Goal: Task Accomplishment & Management: Use online tool/utility

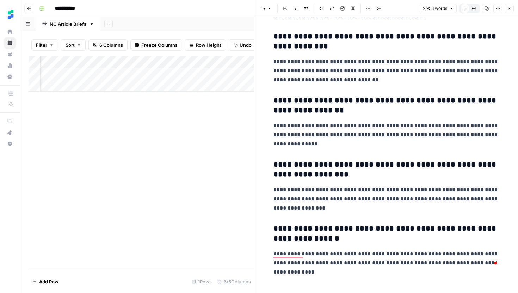
scroll to position [0, 200]
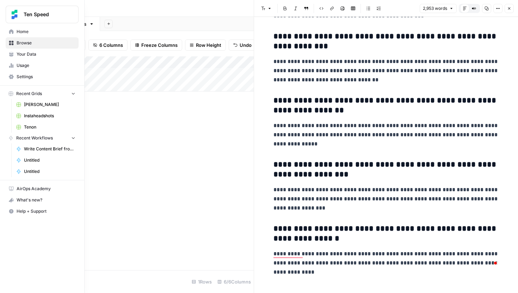
click at [30, 42] on span "Browse" at bounding box center [46, 43] width 59 height 6
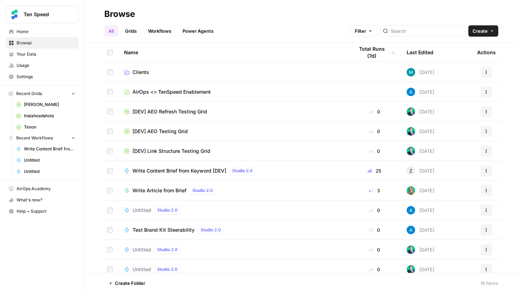
click at [142, 69] on span "Clients" at bounding box center [140, 72] width 17 height 7
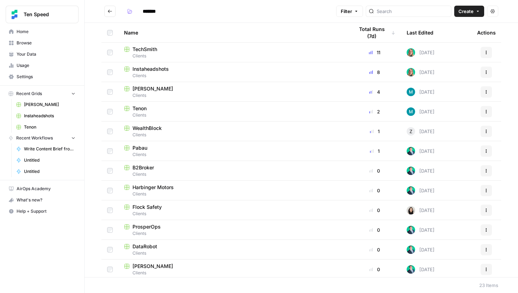
click at [138, 129] on span "WealthBlock" at bounding box center [146, 128] width 29 height 7
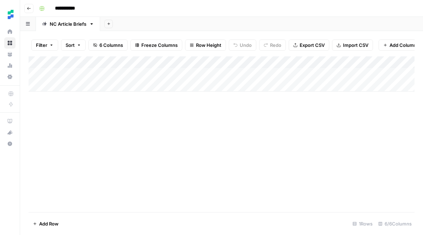
click at [67, 82] on div "Add Column" at bounding box center [222, 73] width 386 height 35
click at [68, 83] on textarea at bounding box center [95, 86] width 113 height 10
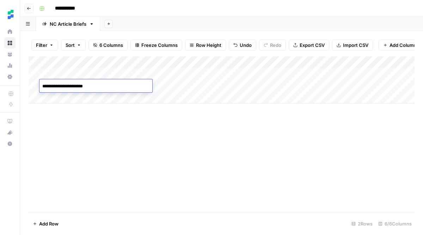
type textarea "**********"
click at [232, 81] on div "Add Column" at bounding box center [222, 79] width 386 height 47
click at [226, 86] on div "Add Column" at bounding box center [222, 79] width 386 height 47
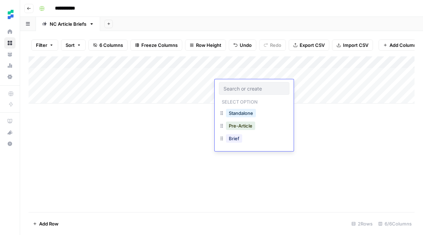
click at [226, 86] on input "text" at bounding box center [253, 88] width 61 height 6
click at [233, 111] on button "Standalone" at bounding box center [241, 113] width 30 height 8
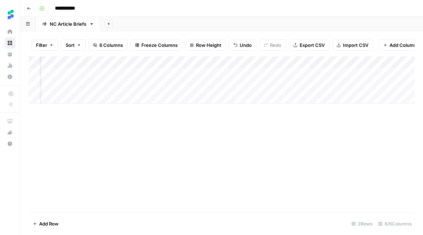
scroll to position [0, 51]
click at [301, 85] on div "Add Column" at bounding box center [222, 79] width 386 height 47
click at [260, 85] on div "Add Column" at bounding box center [222, 79] width 386 height 47
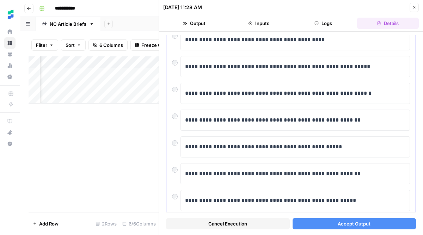
scroll to position [113, 0]
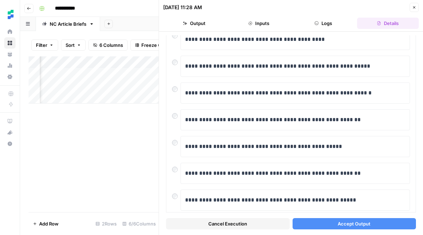
click at [333, 223] on button "Accept Output" at bounding box center [354, 223] width 124 height 11
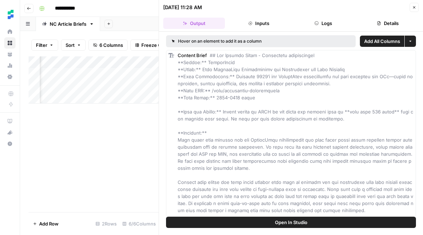
scroll to position [0, 0]
click at [64, 97] on div "Add Column" at bounding box center [94, 79] width 130 height 47
click at [416, 7] on button "Close" at bounding box center [413, 7] width 9 height 9
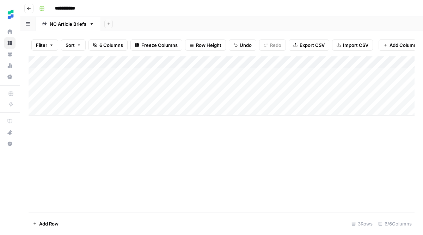
click at [119, 101] on div "Add Column" at bounding box center [222, 85] width 386 height 59
click at [110, 98] on textarea at bounding box center [95, 98] width 113 height 10
paste textarea "**********"
type textarea "**********"
click at [167, 99] on div "Add Column" at bounding box center [222, 85] width 386 height 59
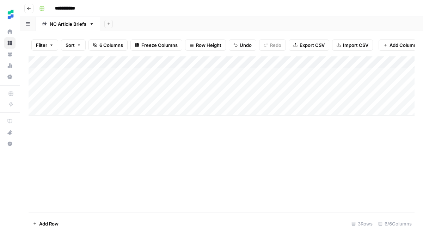
click at [167, 100] on div "Add Column" at bounding box center [222, 85] width 386 height 59
click at [167, 100] on textarea at bounding box center [207, 98] width 113 height 10
type textarea "**********"
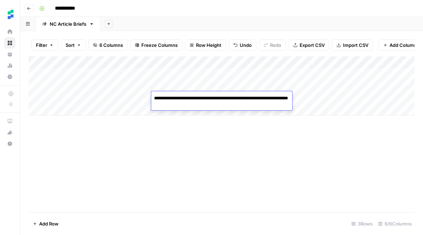
click at [170, 148] on div "Add Column" at bounding box center [222, 134] width 386 height 156
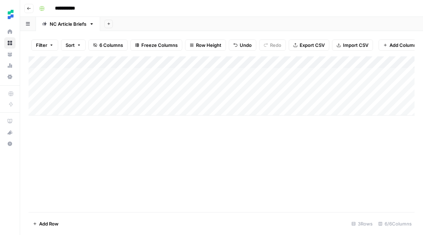
click at [184, 98] on div "Add Column" at bounding box center [222, 85] width 386 height 59
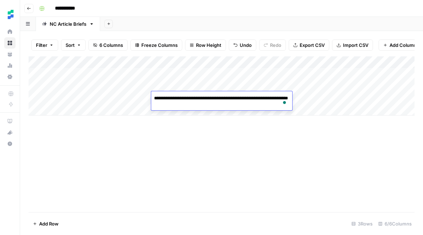
click at [187, 137] on div "Add Column" at bounding box center [222, 134] width 386 height 156
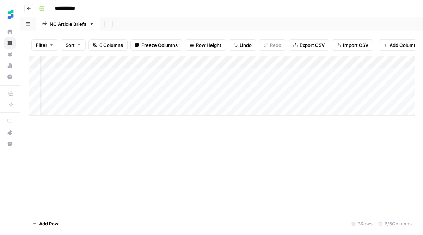
scroll to position [0, 22]
click at [208, 99] on div "Add Column" at bounding box center [222, 85] width 386 height 59
click at [217, 101] on div "Add Column" at bounding box center [222, 85] width 386 height 59
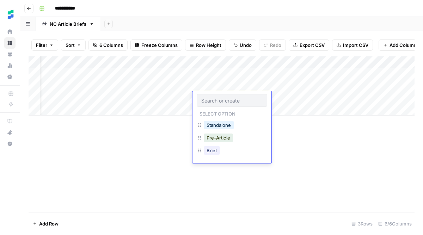
click at [217, 101] on input "text" at bounding box center [231, 100] width 61 height 6
click at [217, 124] on button "Standalone" at bounding box center [219, 125] width 30 height 8
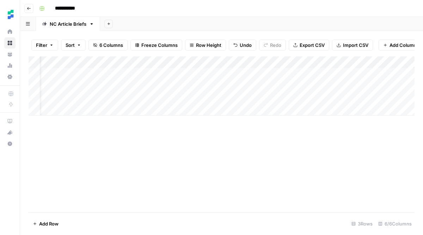
click at [328, 98] on div "Add Column" at bounding box center [222, 85] width 386 height 59
click at [300, 99] on div "Add Column" at bounding box center [222, 85] width 386 height 59
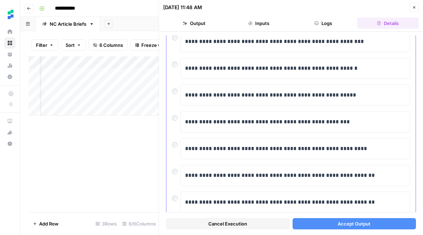
scroll to position [85, 0]
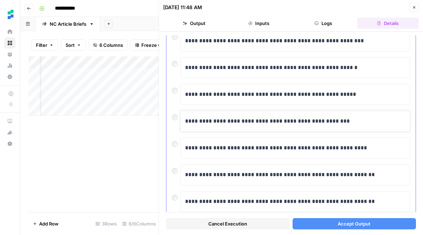
click at [223, 121] on p "**********" at bounding box center [295, 121] width 220 height 9
click at [177, 119] on div at bounding box center [176, 116] width 8 height 10
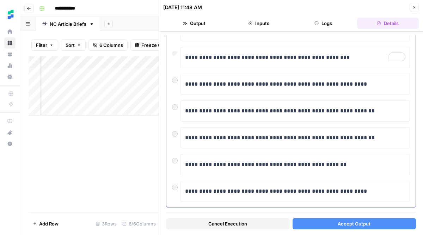
scroll to position [151, 0]
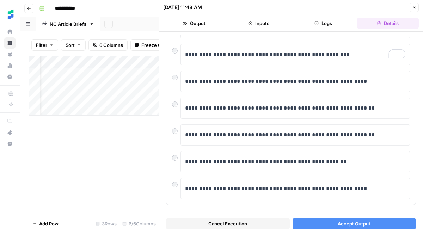
click at [327, 221] on button "Accept Output" at bounding box center [354, 223] width 124 height 11
